Goal: Transaction & Acquisition: Purchase product/service

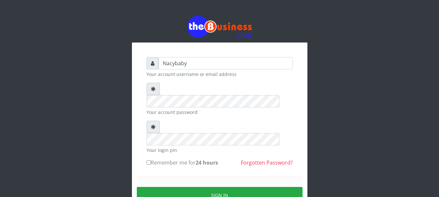
click at [147, 161] on input "Remember me for 24 hours" at bounding box center [149, 163] width 4 height 4
checkbox input "true"
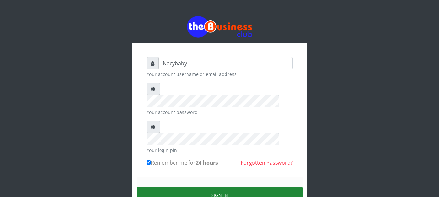
click at [232, 187] on button "Sign in" at bounding box center [220, 195] width 166 height 17
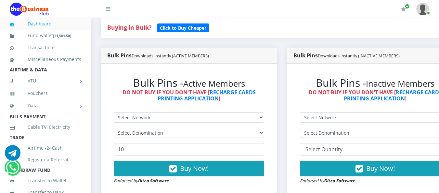
scroll to position [163, 0]
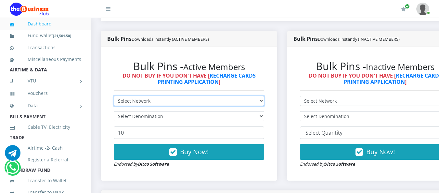
click at [264, 102] on select "Select Network MTN Globacom 9Mobile Airtel" at bounding box center [189, 101] width 151 height 10
select select "MTN"
click at [114, 97] on select "Select Network MTN Globacom 9Mobile Airtel" at bounding box center [189, 101] width 151 height 10
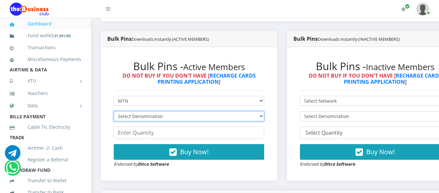
click at [264, 117] on select "Select Denomination MTN NGN100 - ₦96.94 MTN NGN200 - ₦193.88 MTN NGN400 - ₦387.…" at bounding box center [189, 116] width 151 height 10
select select "193.88-200"
click at [114, 112] on select "Select Denomination MTN NGN100 - ₦96.94 MTN NGN200 - ₦193.88 MTN NGN400 - ₦387.…" at bounding box center [189, 116] width 151 height 10
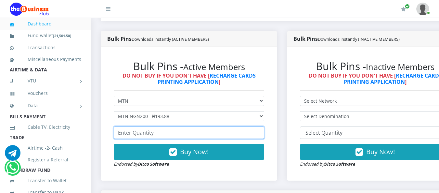
click at [118, 134] on input "number" at bounding box center [189, 132] width 151 height 12
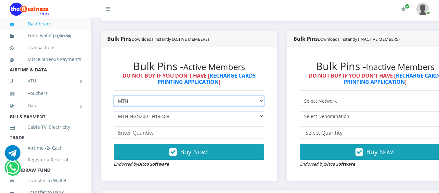
click at [264, 102] on select "Select Network MTN Globacom 9Mobile Airtel" at bounding box center [189, 101] width 151 height 10
select select "Airtel"
click at [114, 97] on select "Select Network MTN Globacom 9Mobile Airtel" at bounding box center [189, 101] width 151 height 10
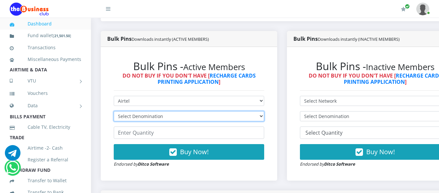
click at [264, 117] on select "Select Denomination Airtel NGN100 - ₦96.36 Airtel NGN200 - ₦192.72 Airtel NGN50…" at bounding box center [189, 116] width 151 height 10
select select "192.72-200"
click at [114, 112] on select "Select Denomination Airtel NGN100 - ₦96.36 Airtel NGN200 - ₦192.72 Airtel NGN50…" at bounding box center [189, 116] width 151 height 10
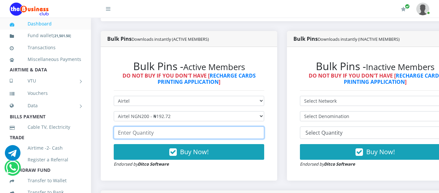
click at [117, 132] on input "number" at bounding box center [189, 132] width 151 height 12
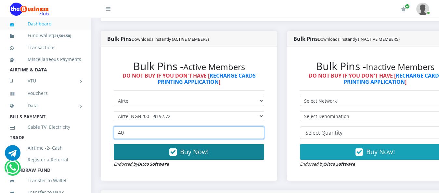
type input "40"
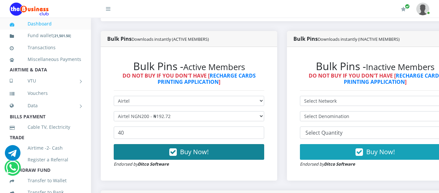
click at [170, 150] on button "Buy Now!" at bounding box center [189, 152] width 151 height 16
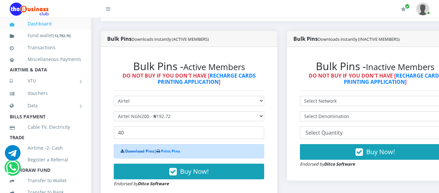
click at [142, 151] on link "Download Pins" at bounding box center [139, 151] width 29 height 6
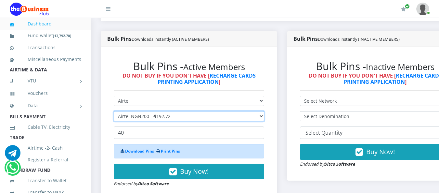
click at [256, 115] on select "Select Denomination Airtel NGN100 - ₦96.36 Airtel NGN200 - ₦192.72 Airtel NGN50…" at bounding box center [189, 116] width 151 height 10
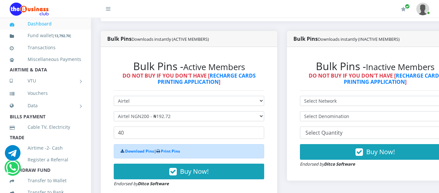
click at [282, 125] on div "Bulk Pins Downloads instantly (ACTIVE MEMBERS) Bulk Pins - Active Members DO NO…" at bounding box center [189, 120] width 186 height 179
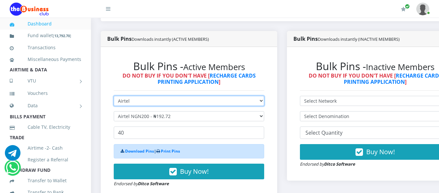
click at [264, 102] on select "Select Network MTN Globacom 9Mobile Airtel" at bounding box center [189, 101] width 151 height 10
select select "MTN"
click at [114, 97] on select "Select Network MTN Globacom 9Mobile Airtel" at bounding box center [189, 101] width 151 height 10
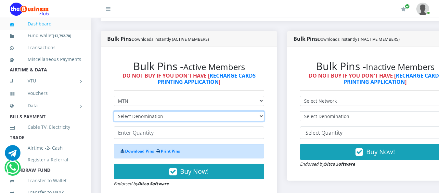
click at [264, 117] on select "Select Denomination MTN NGN100 - ₦96.94 MTN NGN200 - ₦193.88 MTN NGN400 - ₦387.…" at bounding box center [189, 116] width 151 height 10
select select "193.88-200"
click at [114, 112] on select "Select Denomination MTN NGN100 - ₦96.94 MTN NGN200 - ₦193.88 MTN NGN400 - ₦387.…" at bounding box center [189, 116] width 151 height 10
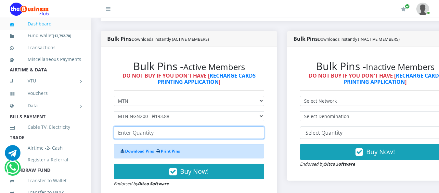
click at [117, 133] on input "number" at bounding box center [189, 132] width 151 height 12
type input "40"
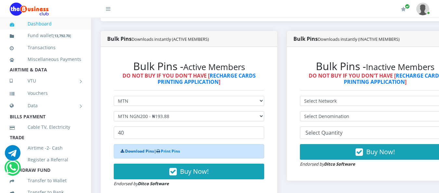
click at [139, 150] on link "Download Pins" at bounding box center [139, 151] width 29 height 6
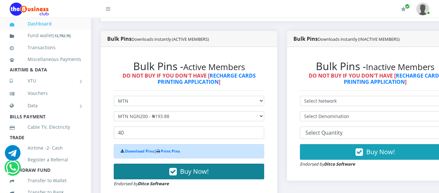
click at [175, 173] on icon "button" at bounding box center [172, 171] width 7 height 7
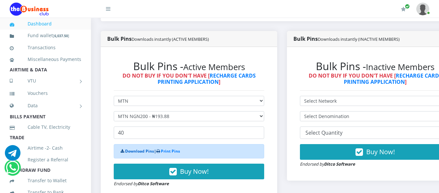
click at [147, 152] on link "Download Pins" at bounding box center [139, 151] width 29 height 6
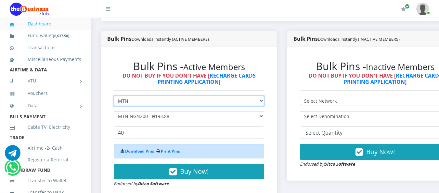
click at [264, 100] on select "Select Network MTN Globacom 9Mobile Airtel" at bounding box center [189, 101] width 151 height 10
click at [114, 97] on select "Select Network MTN Globacom 9Mobile Airtel" at bounding box center [189, 101] width 151 height 10
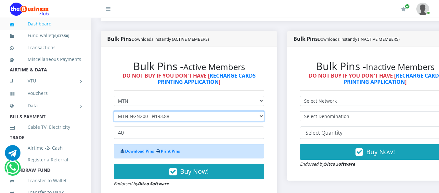
click at [264, 116] on select "Select Denomination MTN NGN100 - ₦96.94 MTN NGN200 - ₦193.88 MTN NGN400 - ₦387.…" at bounding box center [189, 116] width 151 height 10
select select "96.94-100"
click at [114, 112] on select "Select Denomination MTN NGN100 - ₦96.94 MTN NGN200 - ₦193.88 MTN NGN400 - ₦387.…" at bounding box center [189, 116] width 151 height 10
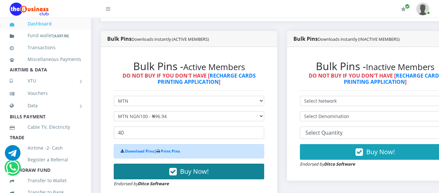
click at [189, 171] on span "Buy Now!" at bounding box center [194, 170] width 29 height 9
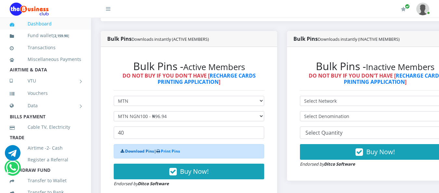
click at [149, 153] on link "Download Pins" at bounding box center [139, 151] width 29 height 6
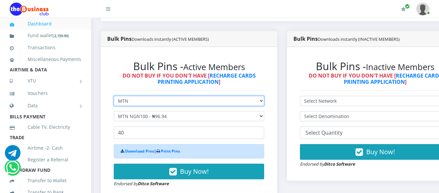
click at [264, 101] on select "Select Network MTN Globacom 9Mobile Airtel" at bounding box center [189, 101] width 151 height 10
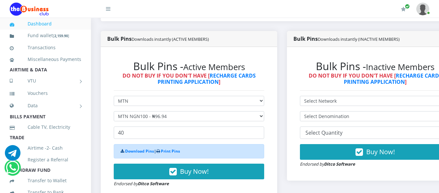
click at [269, 151] on div "Bulk Pins - Active Members DO NOT BUY IF YOU DON'T HAVE [ RECHARGE CARDS PRINTI…" at bounding box center [189, 123] width 164 height 140
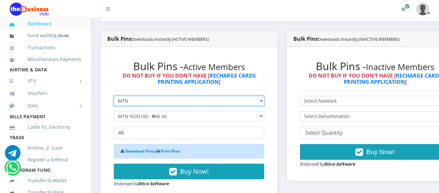
click at [264, 101] on select "Select Network MTN Globacom 9Mobile Airtel" at bounding box center [189, 101] width 151 height 10
select select "Airtel"
click at [114, 97] on select "Select Network MTN Globacom 9Mobile Airtel" at bounding box center [189, 101] width 151 height 10
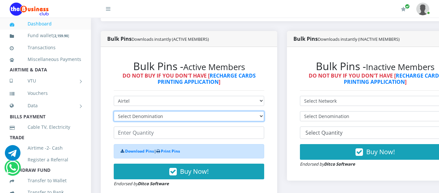
click at [264, 118] on select "Select Denomination Airtel NGN100 - ₦96.36 Airtel NGN200 - ₦192.72 Airtel NGN50…" at bounding box center [189, 116] width 151 height 10
select select "96.36-100"
click at [114, 112] on select "Select Denomination Airtel NGN100 - ₦96.36 Airtel NGN200 - ₦192.72 Airtel NGN50…" at bounding box center [189, 116] width 151 height 10
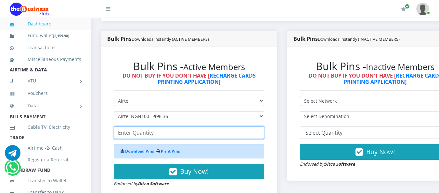
click at [120, 134] on input "number" at bounding box center [189, 132] width 151 height 12
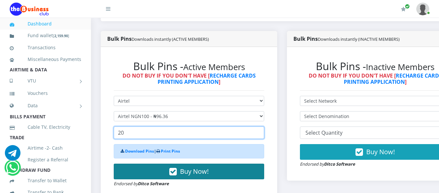
type input "20"
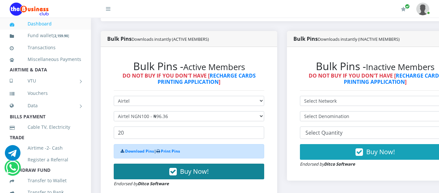
click at [192, 170] on span "Buy Now!" at bounding box center [194, 170] width 29 height 9
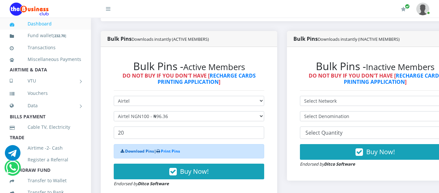
click at [141, 152] on link "Download Pins" at bounding box center [139, 151] width 29 height 6
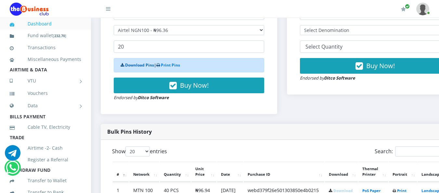
scroll to position [369, 0]
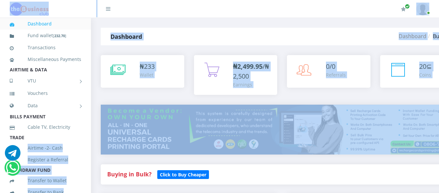
drag, startPoint x: 0, startPoint y: 0, endPoint x: 230, endPoint y: 116, distance: 257.3
click at [211, 2] on div "My Profile Settings Logout" at bounding box center [277, 9] width 306 height 18
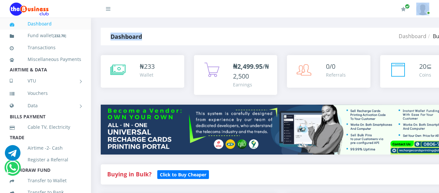
click at [211, 2] on div "My Profile Settings Logout" at bounding box center [277, 9] width 306 height 18
drag, startPoint x: 211, startPoint y: 2, endPoint x: 202, endPoint y: 3, distance: 9.8
click at [202, 3] on div "My Profile Settings Logout" at bounding box center [277, 9] width 306 height 18
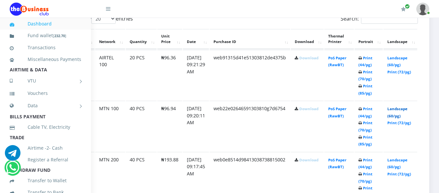
scroll to position [353, 44]
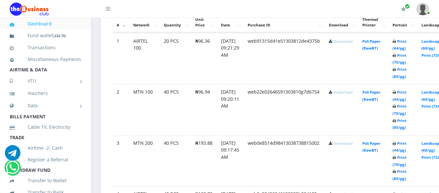
scroll to position [387, 0]
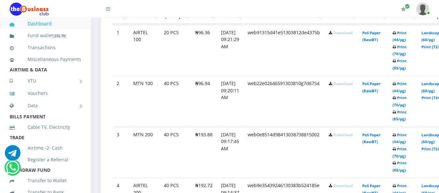
click at [347, 34] on link "Download" at bounding box center [343, 32] width 19 height 5
click at [349, 33] on link "Download" at bounding box center [343, 32] width 19 height 5
click at [347, 84] on link "Download" at bounding box center [343, 83] width 19 height 5
click at [351, 136] on link "Download" at bounding box center [343, 134] width 19 height 5
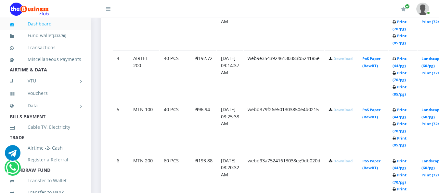
scroll to position [508, 0]
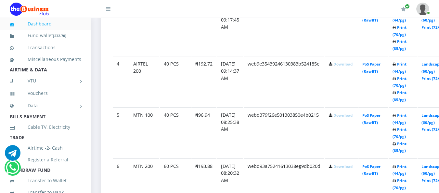
click at [344, 66] on link "Download" at bounding box center [343, 63] width 19 height 5
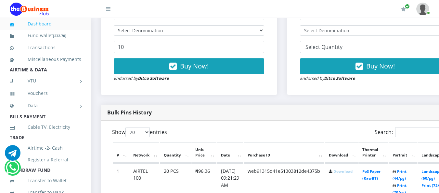
scroll to position [0, 0]
